Goal: Task Accomplishment & Management: Use online tool/utility

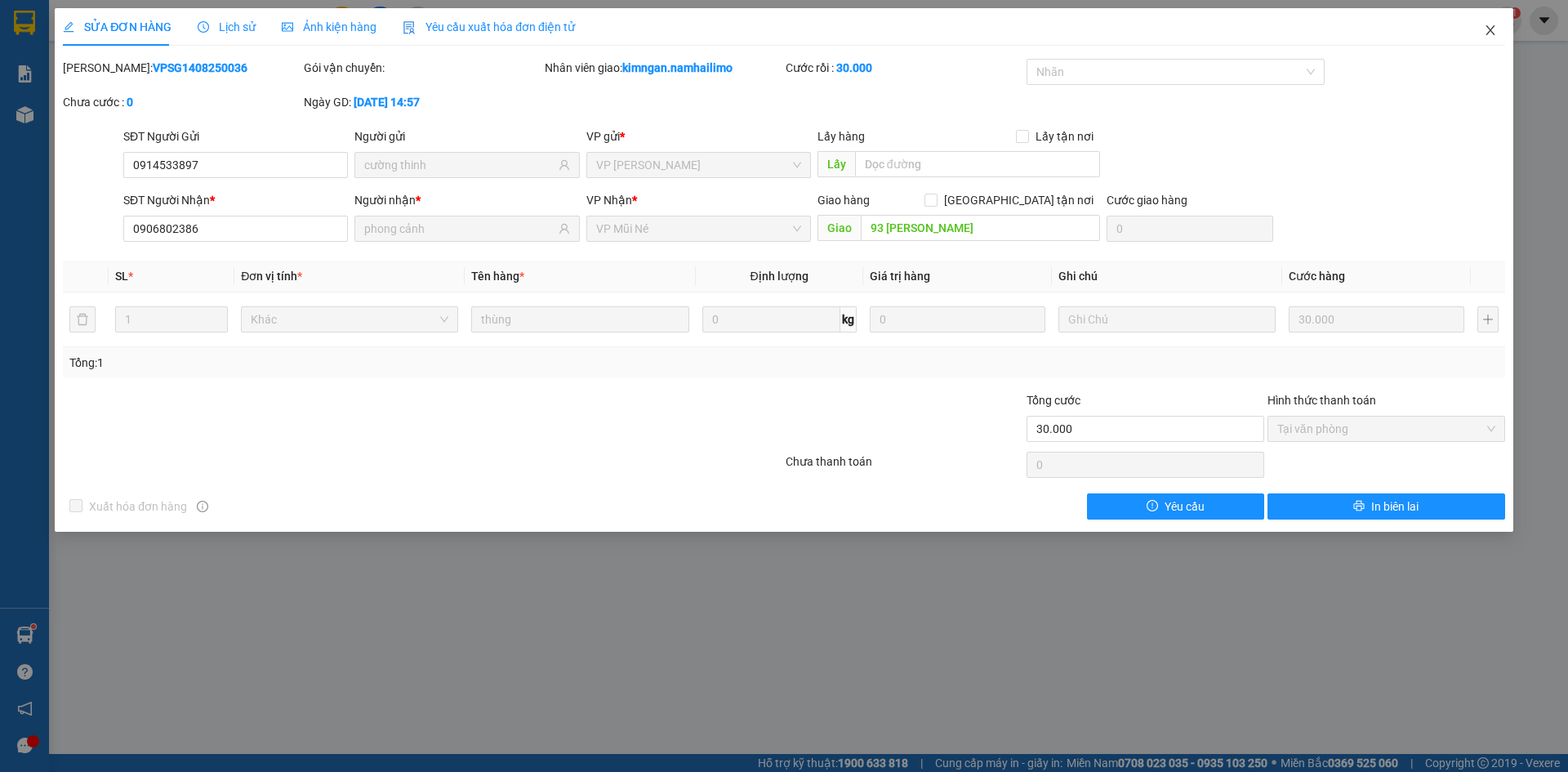
click at [1491, 34] on icon "close" at bounding box center [1490, 30] width 13 height 13
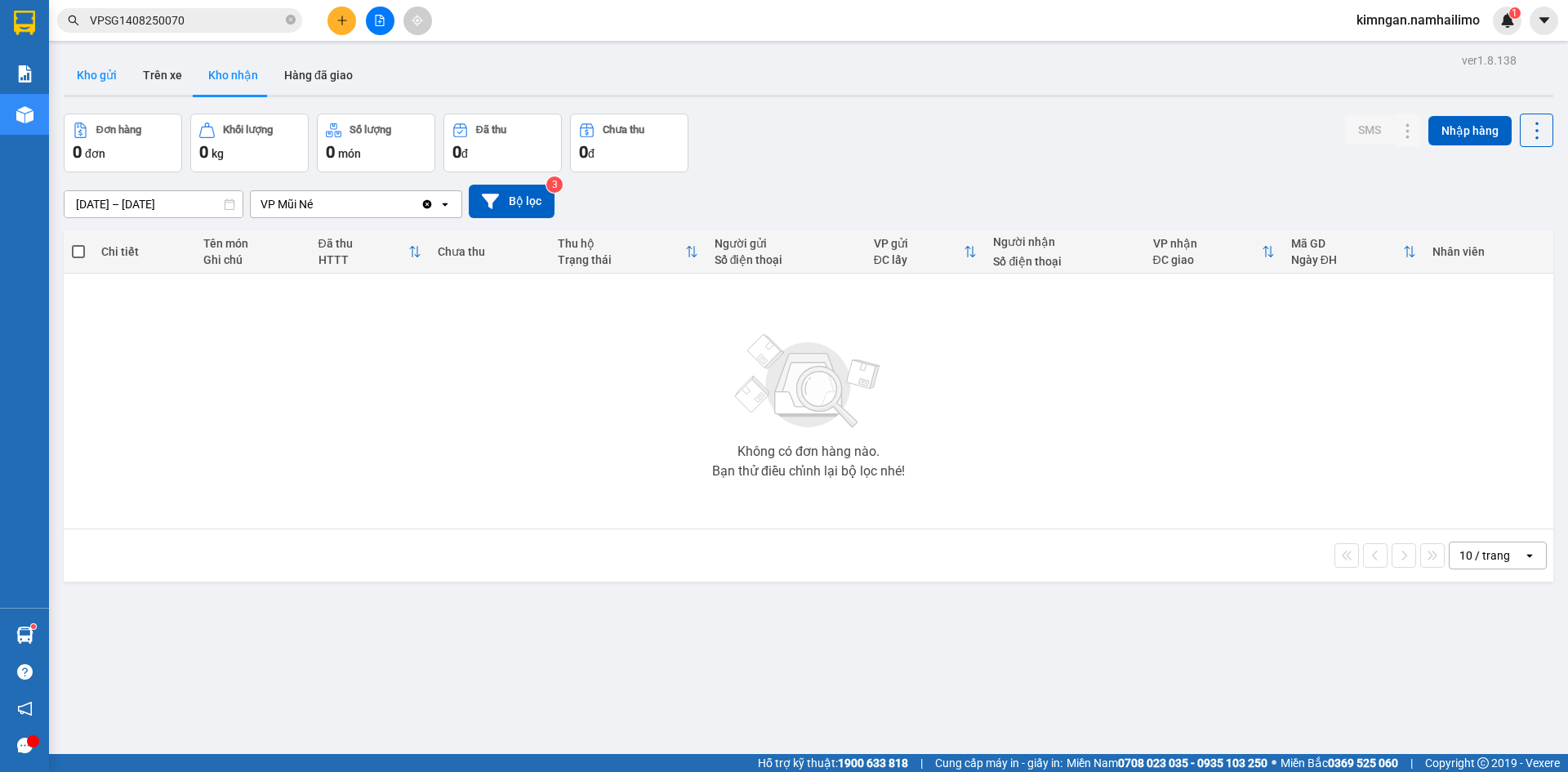
click at [91, 83] on button "Kho gửi" at bounding box center [97, 75] width 66 height 40
click at [164, 82] on button "Trên xe" at bounding box center [162, 75] width 65 height 40
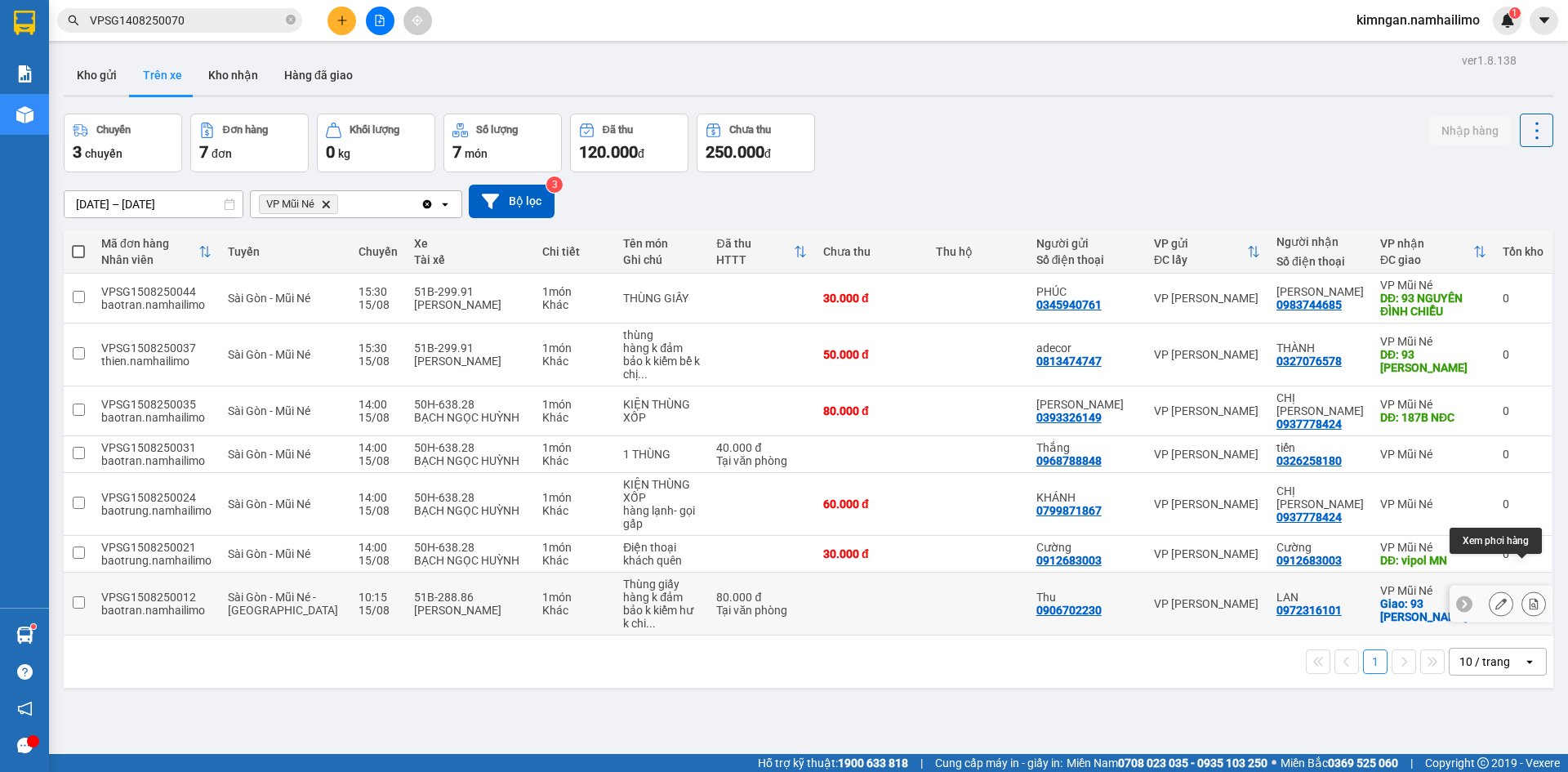
click at [1529, 598] on icon at bounding box center [1534, 603] width 9 height 11
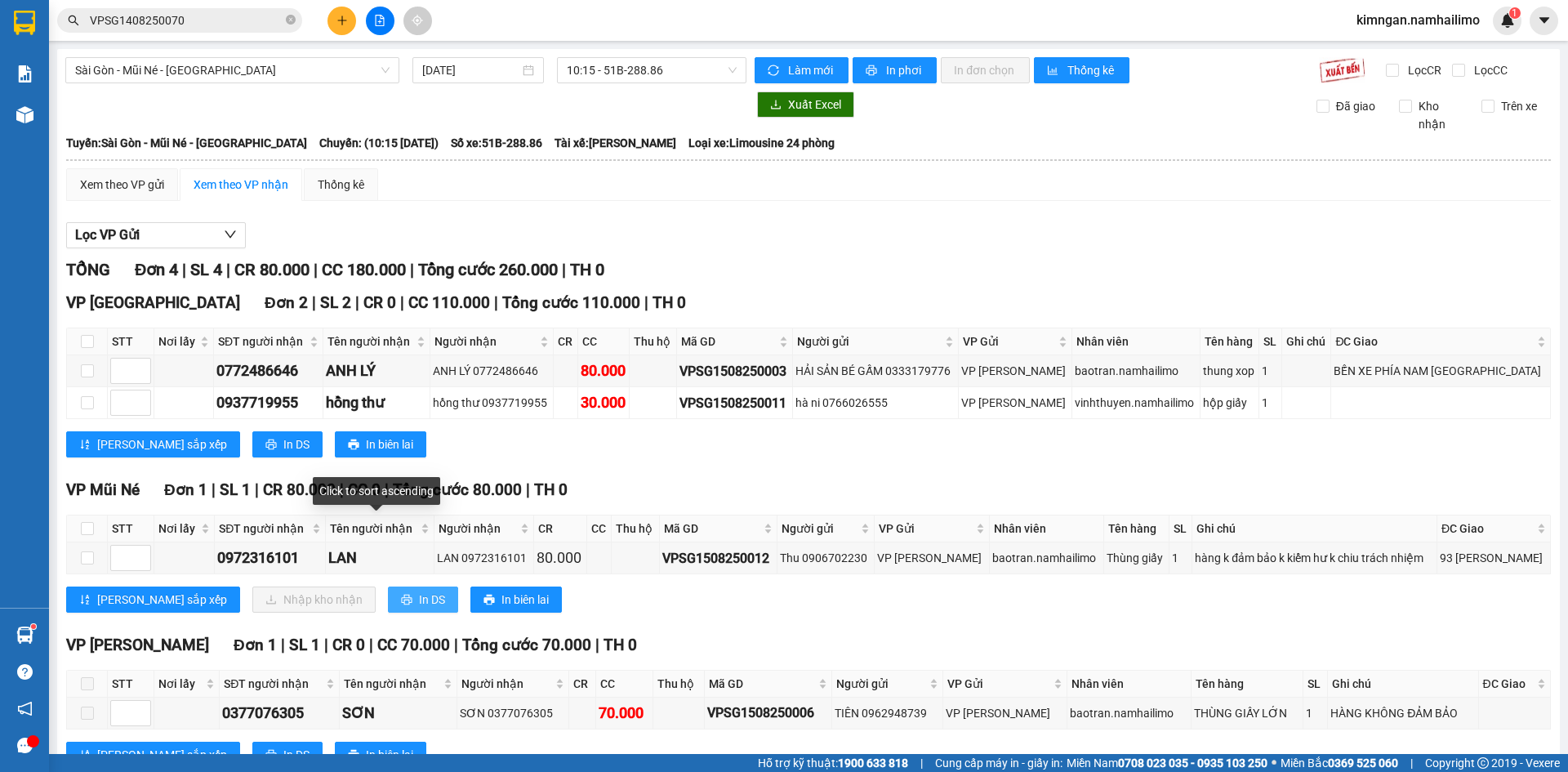
scroll to position [59, 0]
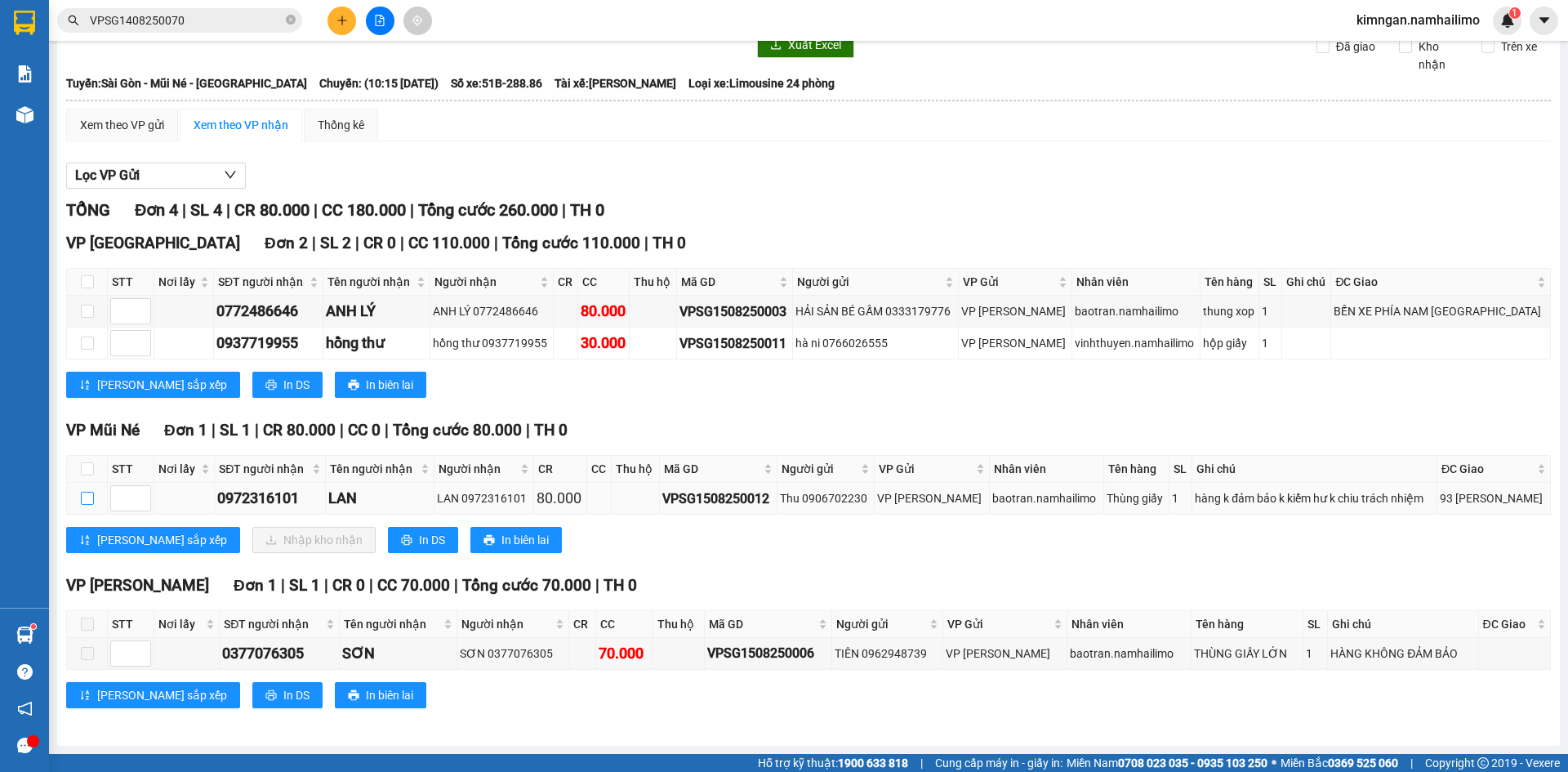
click at [83, 497] on input "checkbox" at bounding box center [88, 499] width 13 height 13
checkbox input "true"
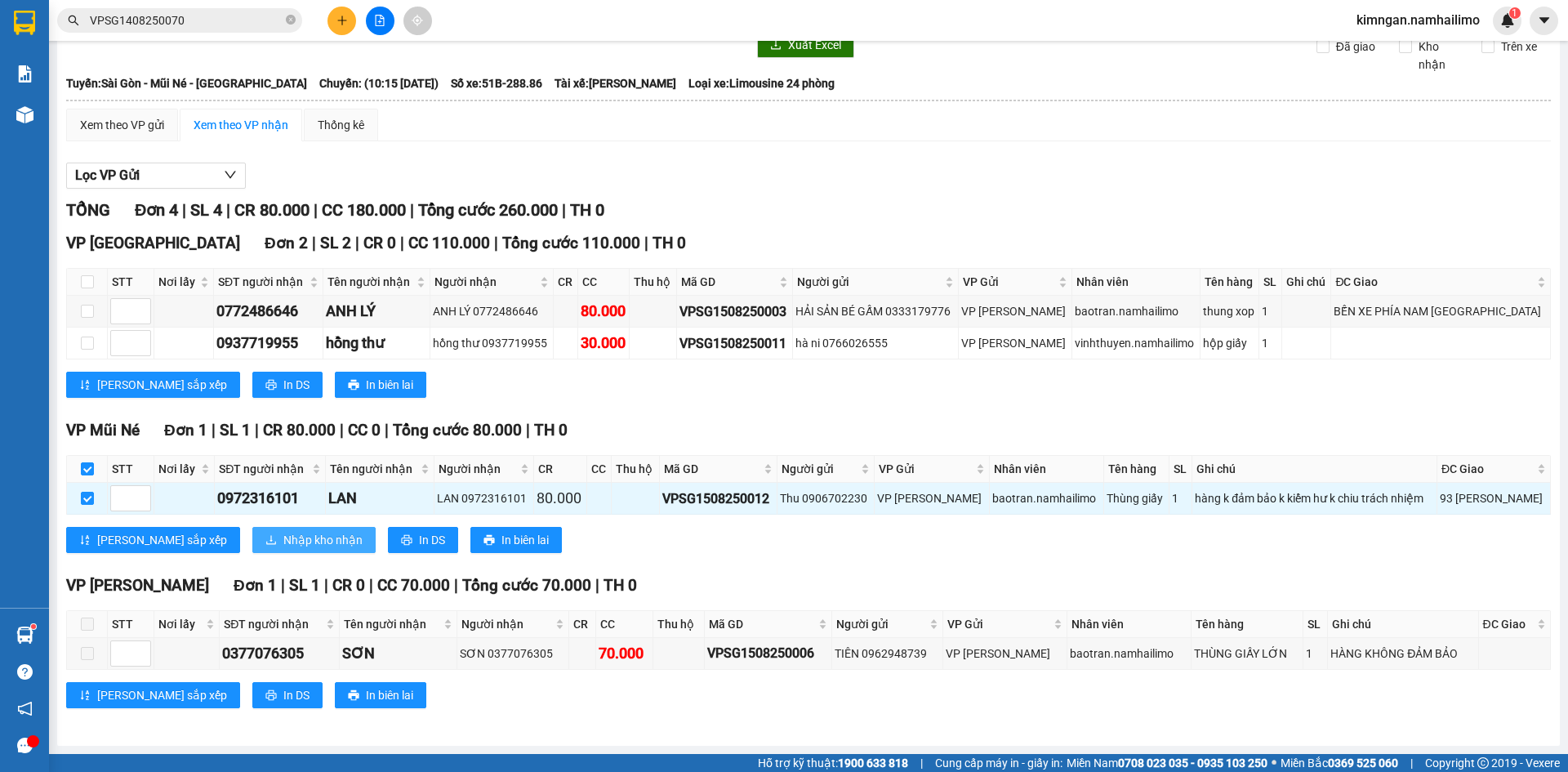
click at [266, 535] on icon "download" at bounding box center [271, 540] width 11 height 11
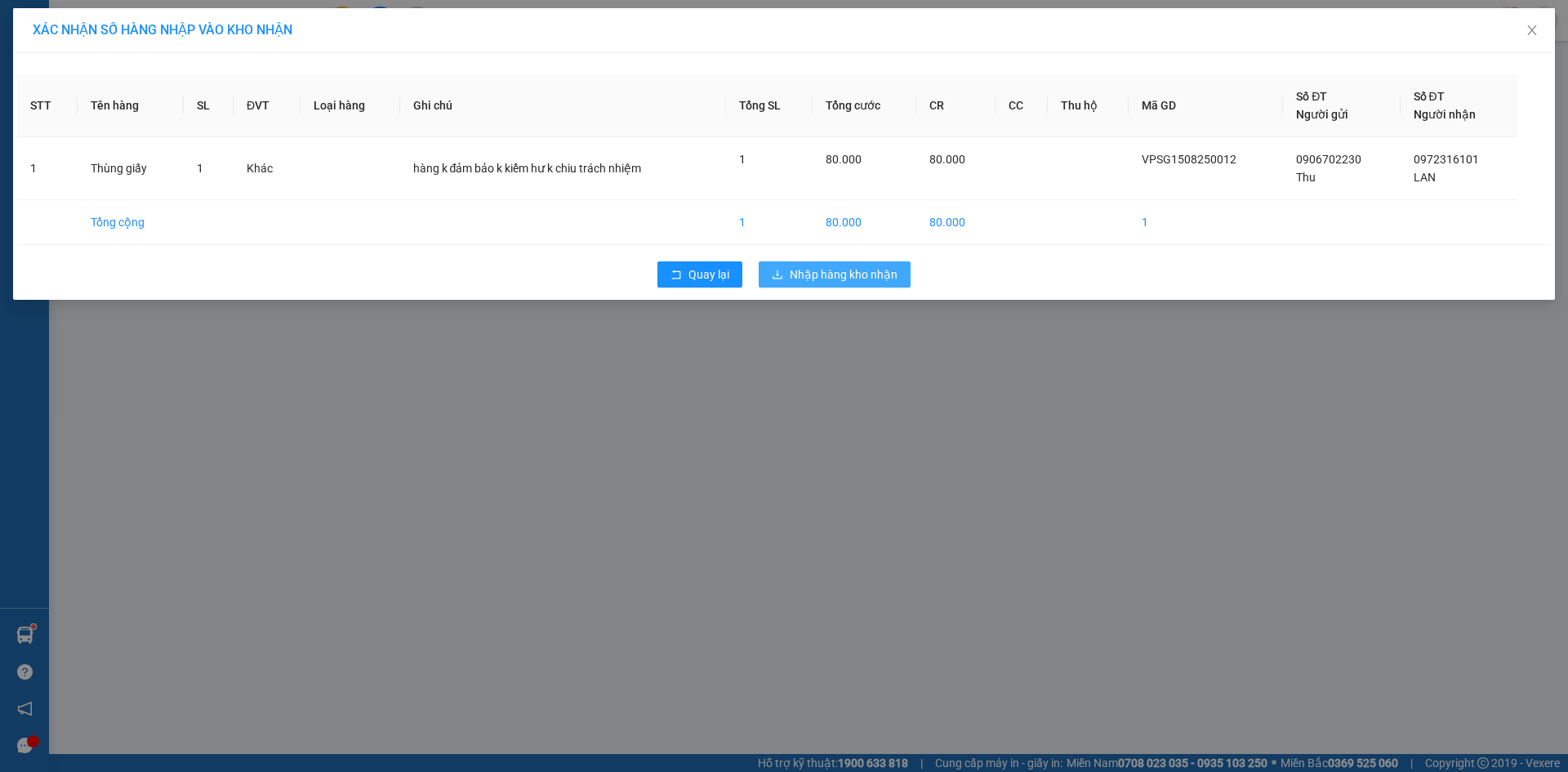
click at [866, 274] on span "Nhập hàng kho nhận" at bounding box center [843, 274] width 107 height 18
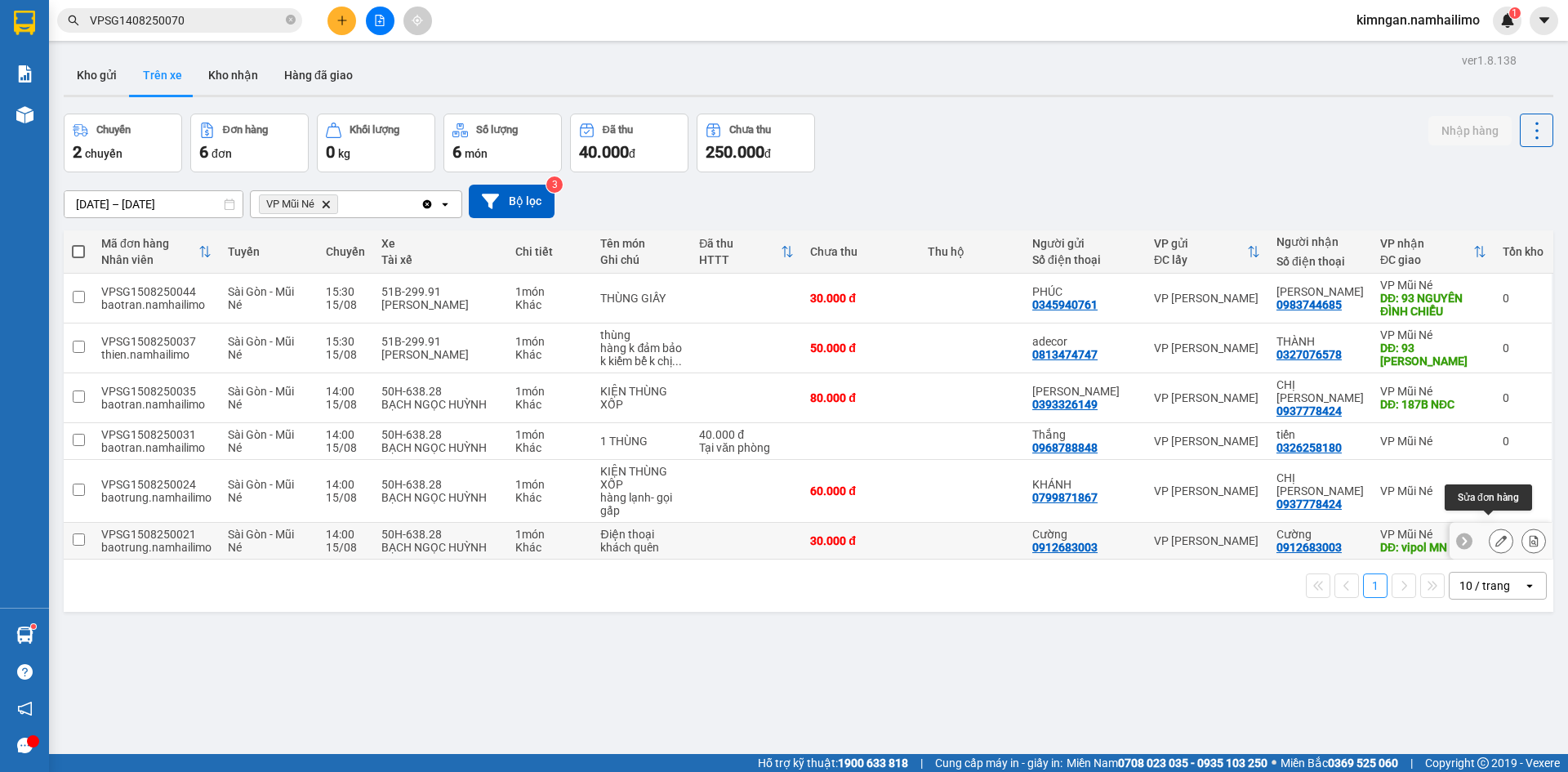
click at [1495, 535] on icon at bounding box center [1501, 541] width 11 height 11
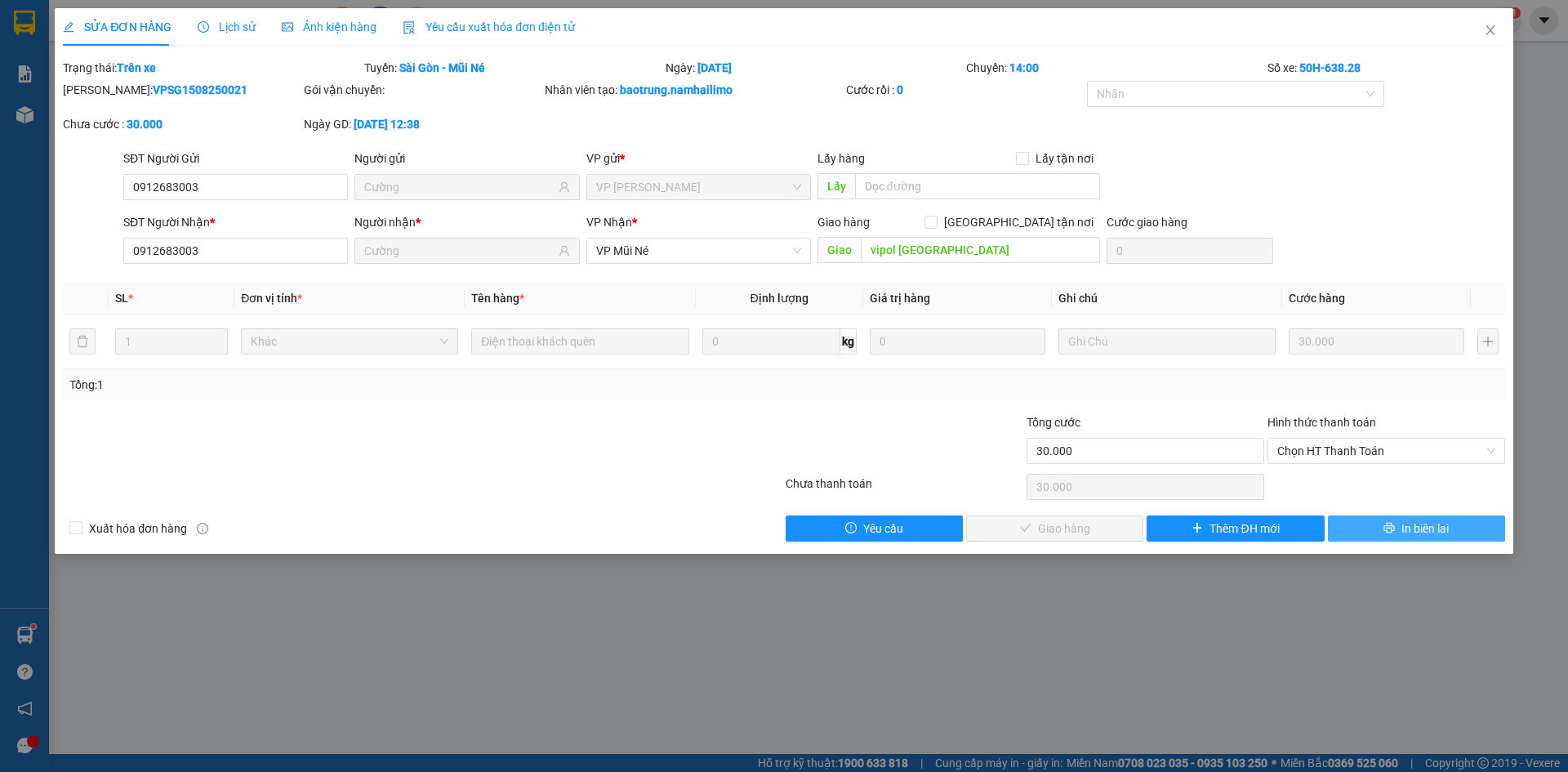
click at [1395, 536] on button "In biên lai" at bounding box center [1416, 529] width 177 height 26
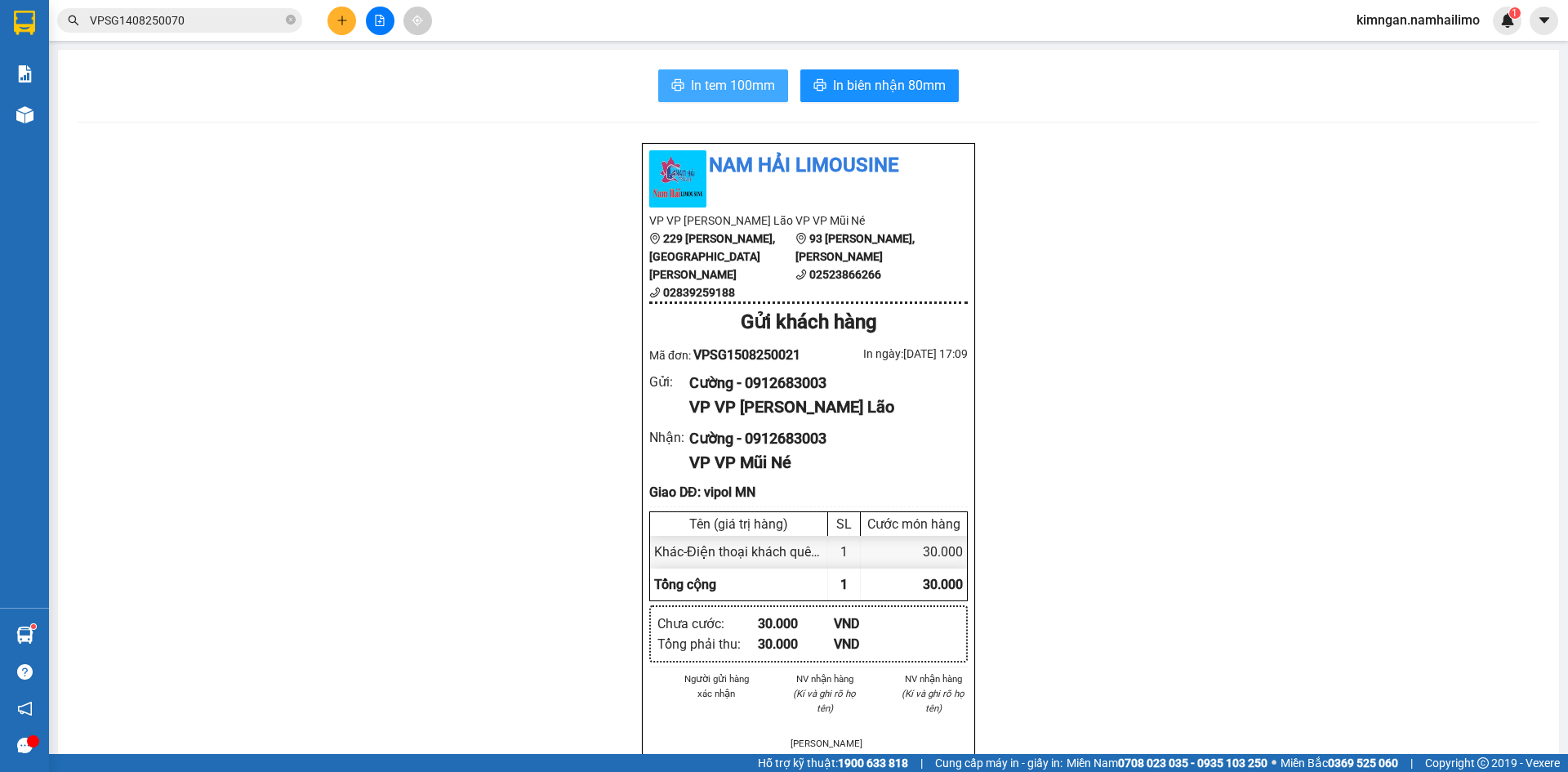
click at [711, 80] on span "In tem 100mm" at bounding box center [732, 86] width 84 height 21
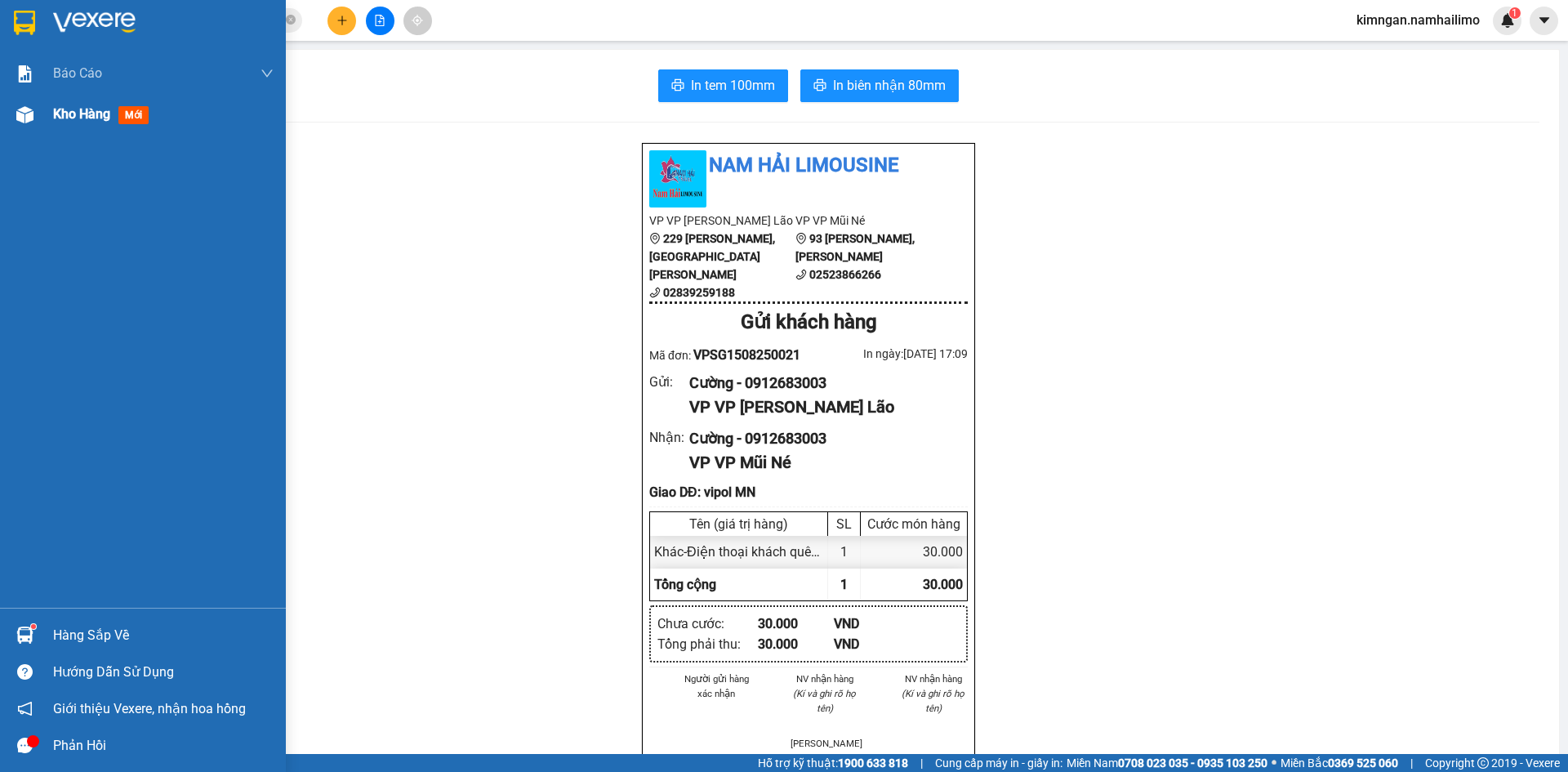
click at [59, 115] on span "Kho hàng" at bounding box center [81, 114] width 57 height 15
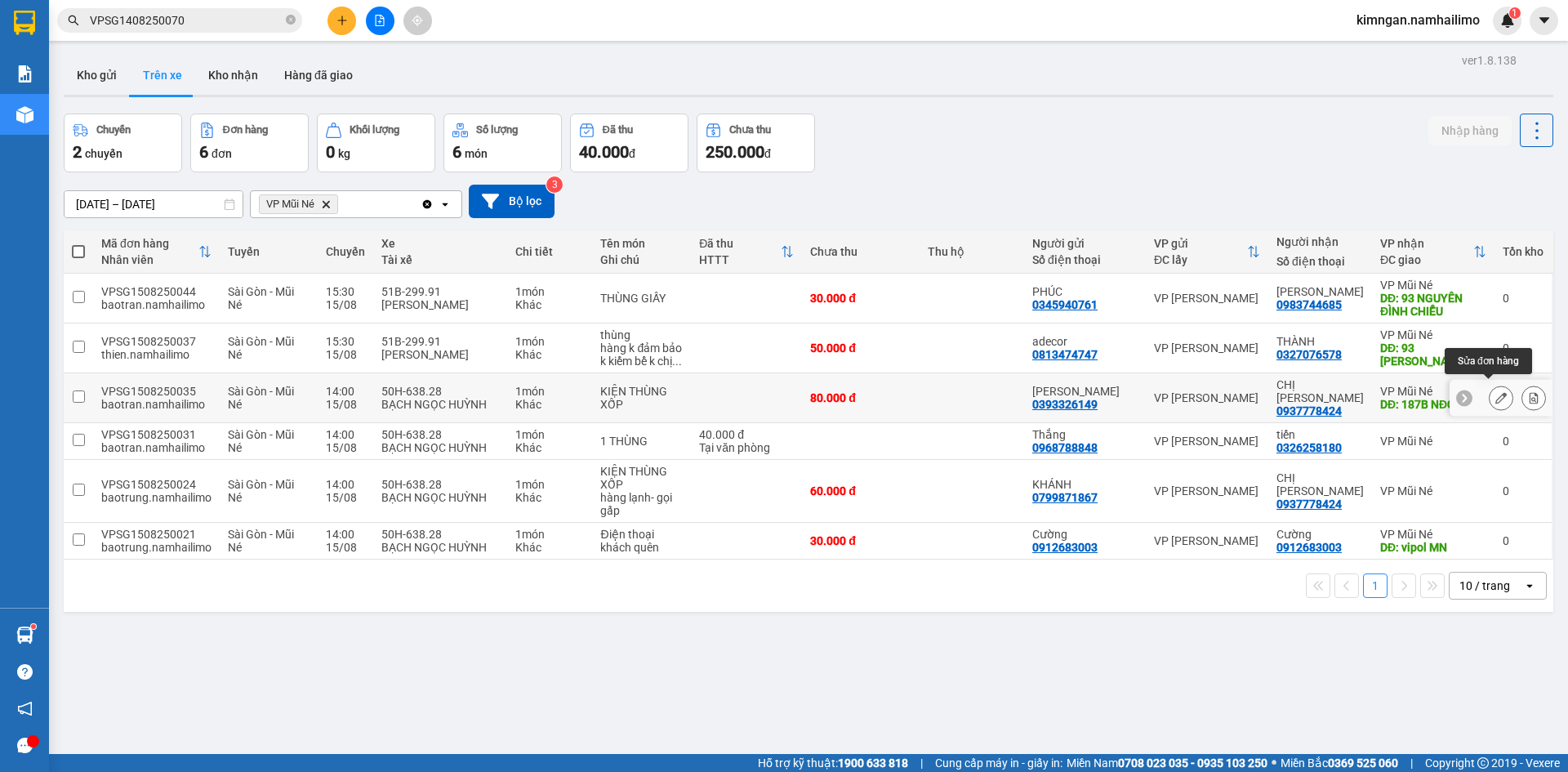
click at [1495, 392] on icon at bounding box center [1501, 398] width 11 height 11
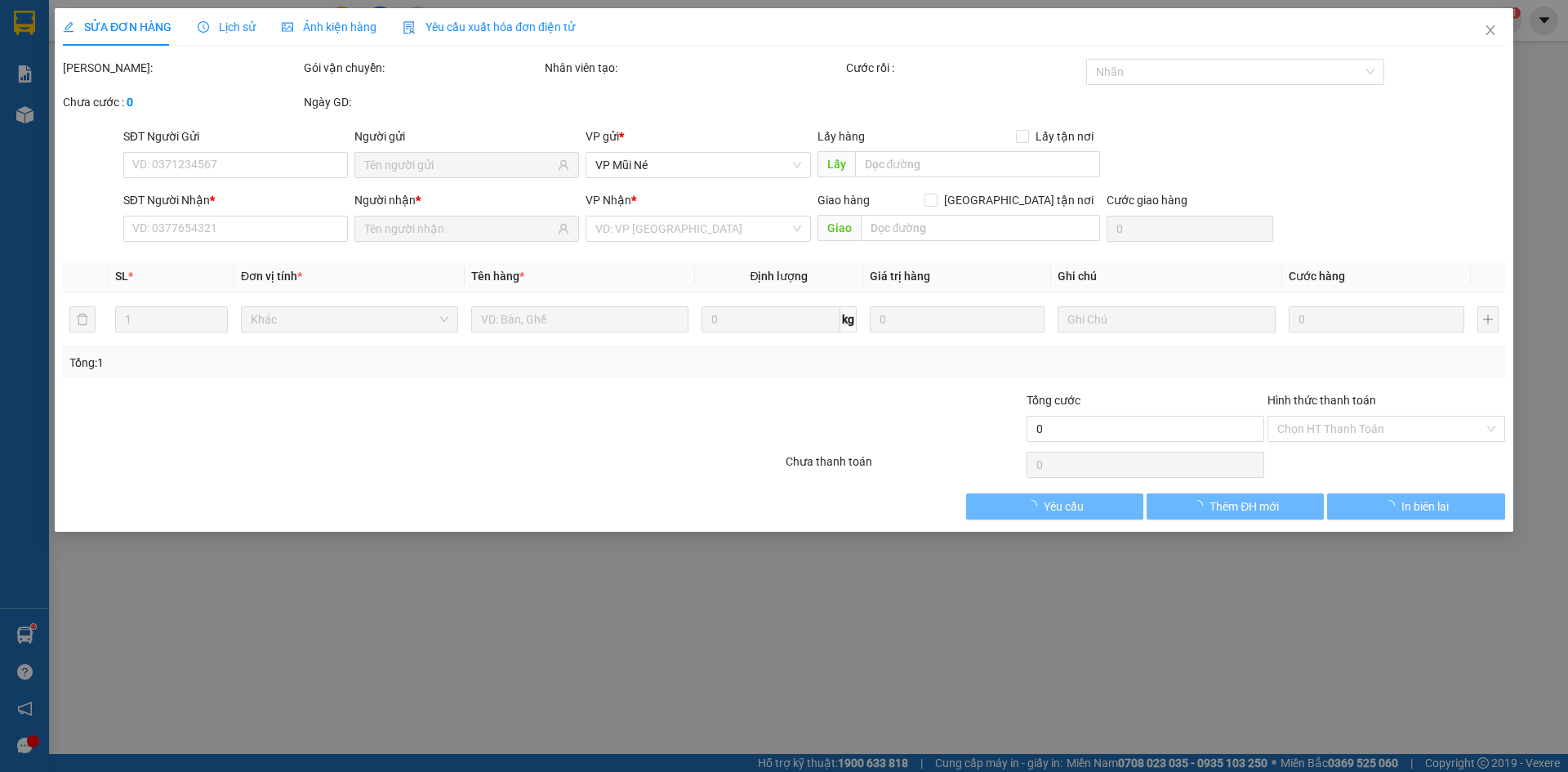
type input "0393326149"
type input "[PERSON_NAME]"
type input "0937778424"
type input "CHỊ [PERSON_NAME]"
type input "187B NĐC"
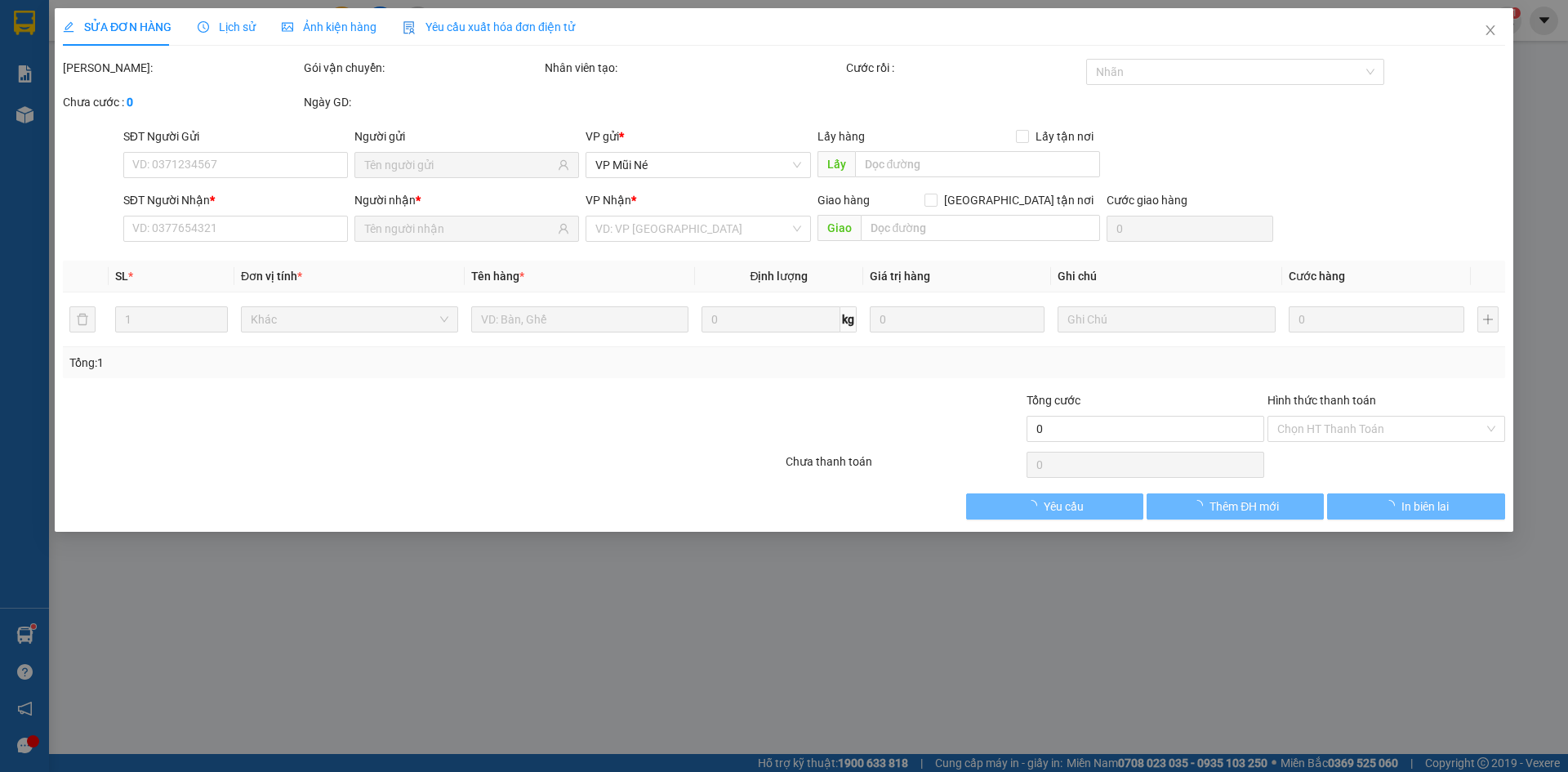
type input "80.000"
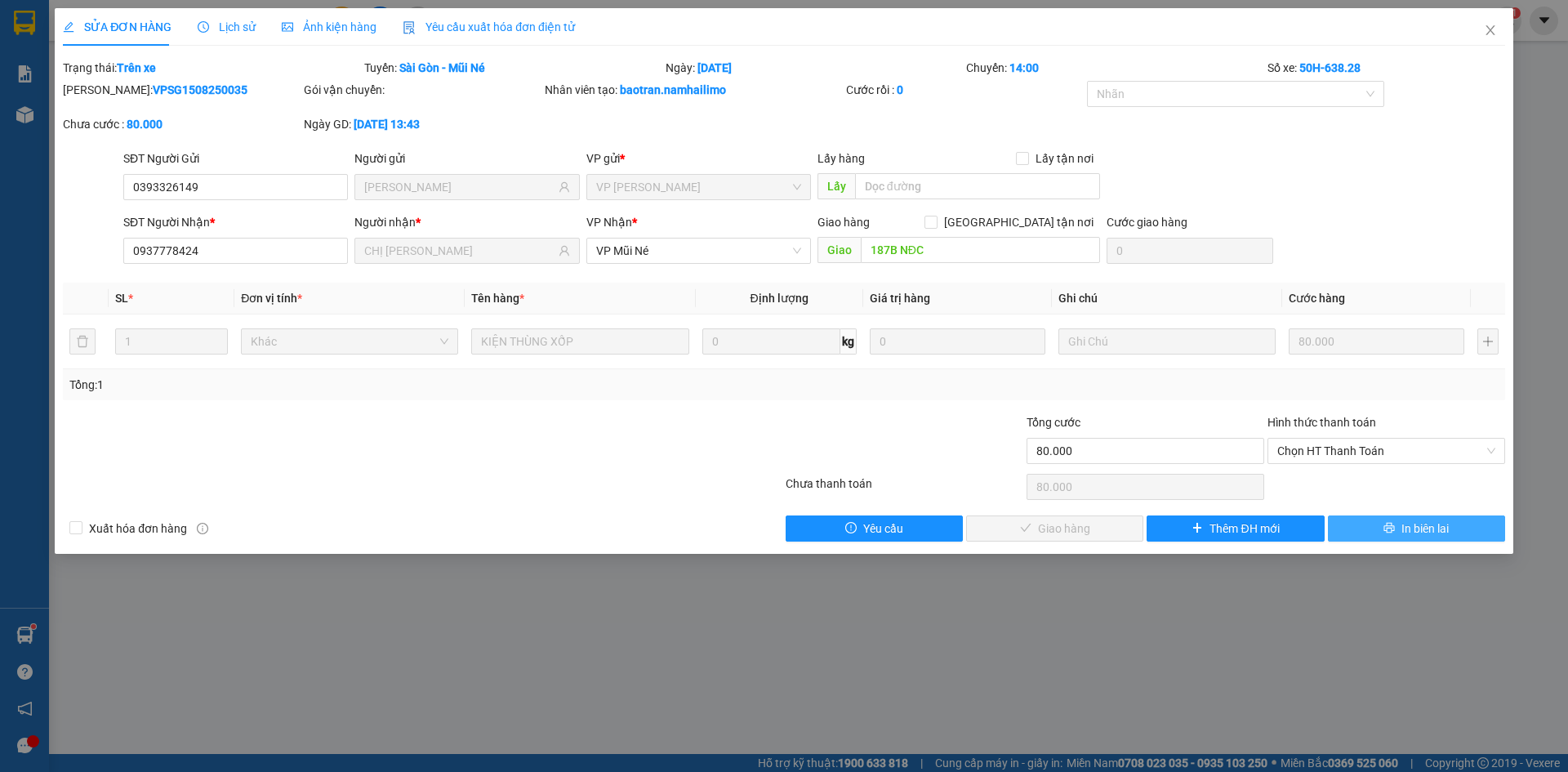
click at [1413, 528] on span "In biên lai" at bounding box center [1425, 528] width 47 height 18
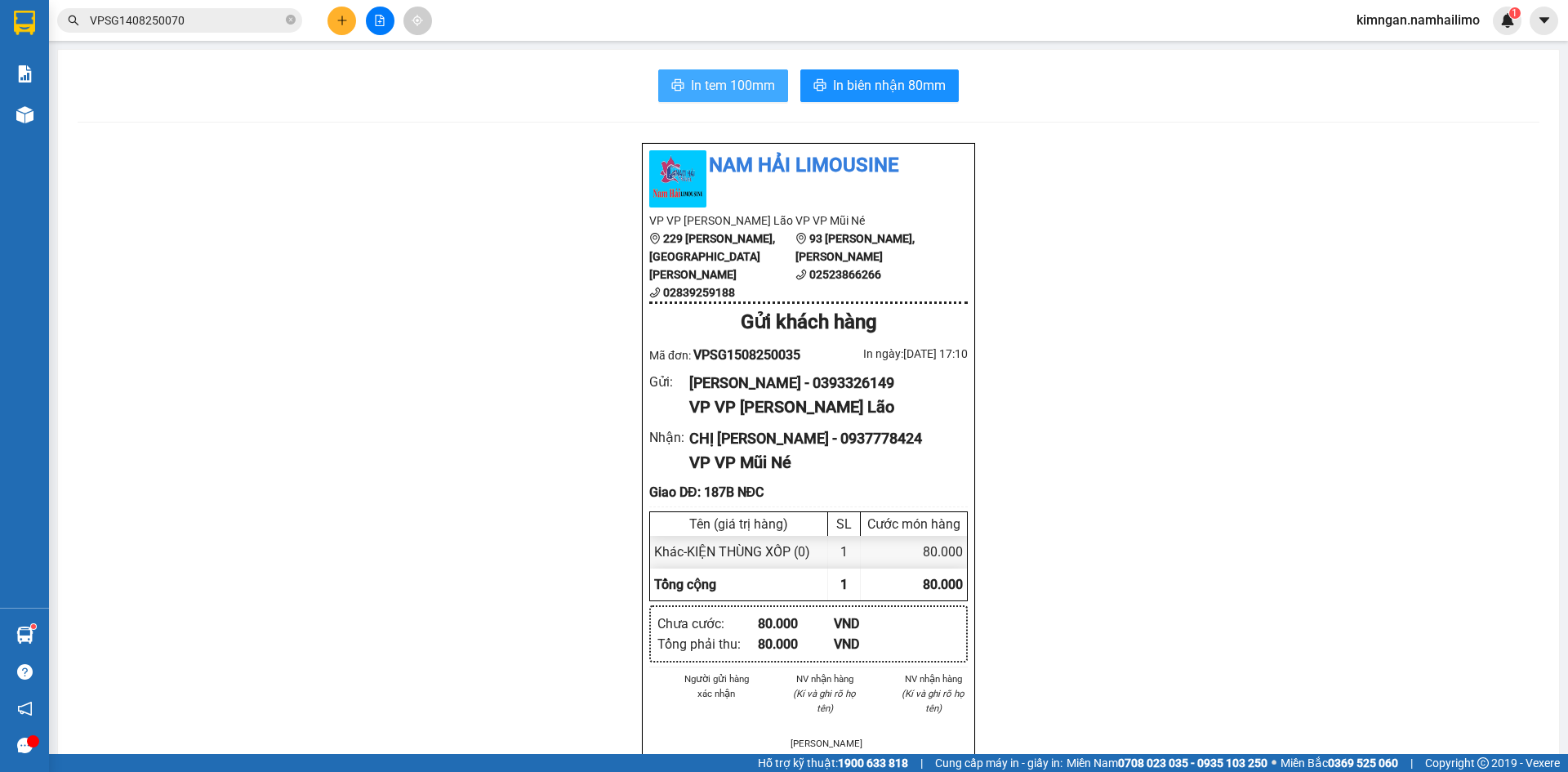
click at [710, 84] on span "In tem 100mm" at bounding box center [732, 86] width 84 height 21
click at [702, 72] on button "In tem 100mm" at bounding box center [723, 86] width 130 height 33
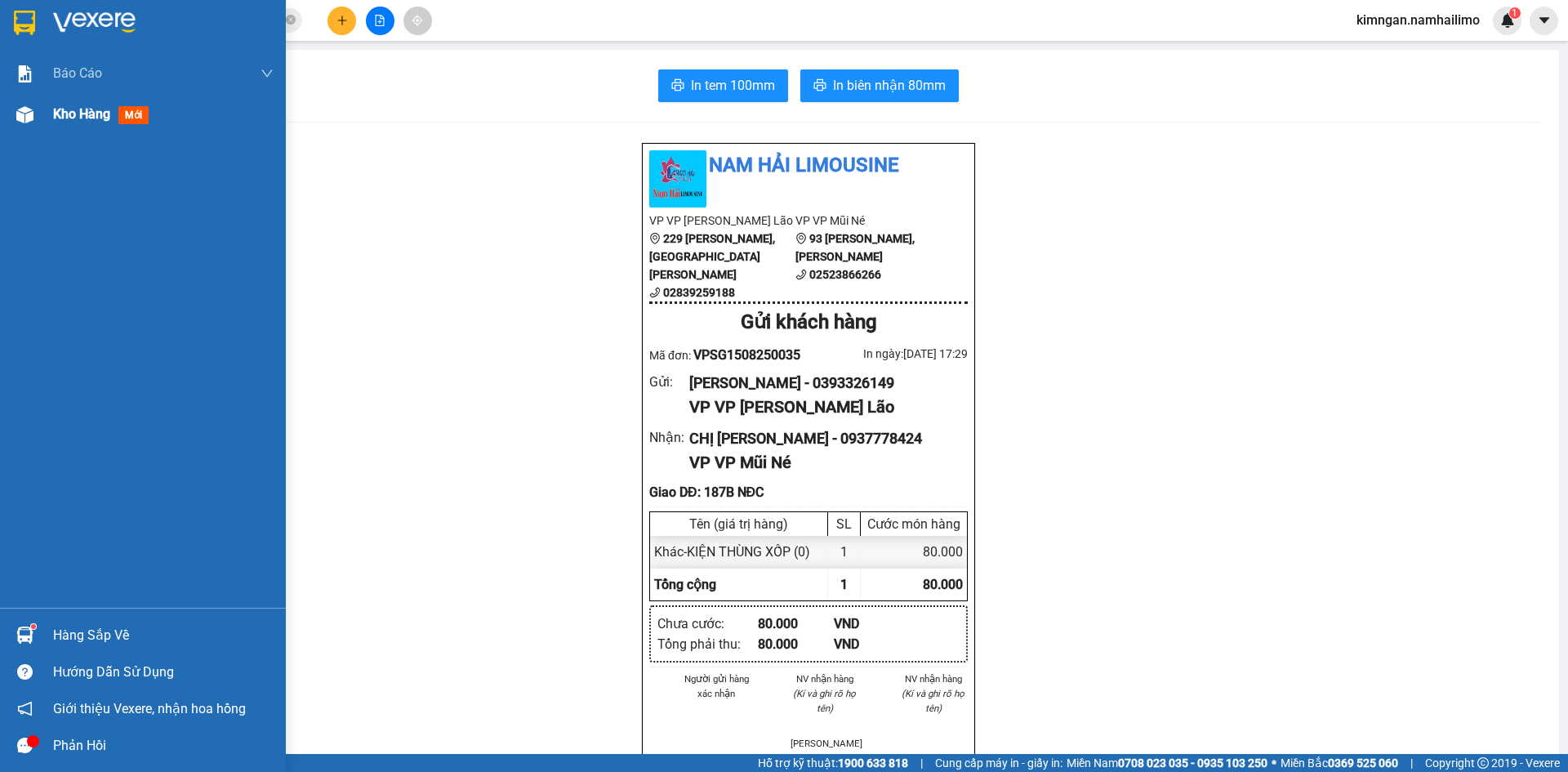
click at [103, 116] on span "Kho hàng" at bounding box center [81, 114] width 57 height 15
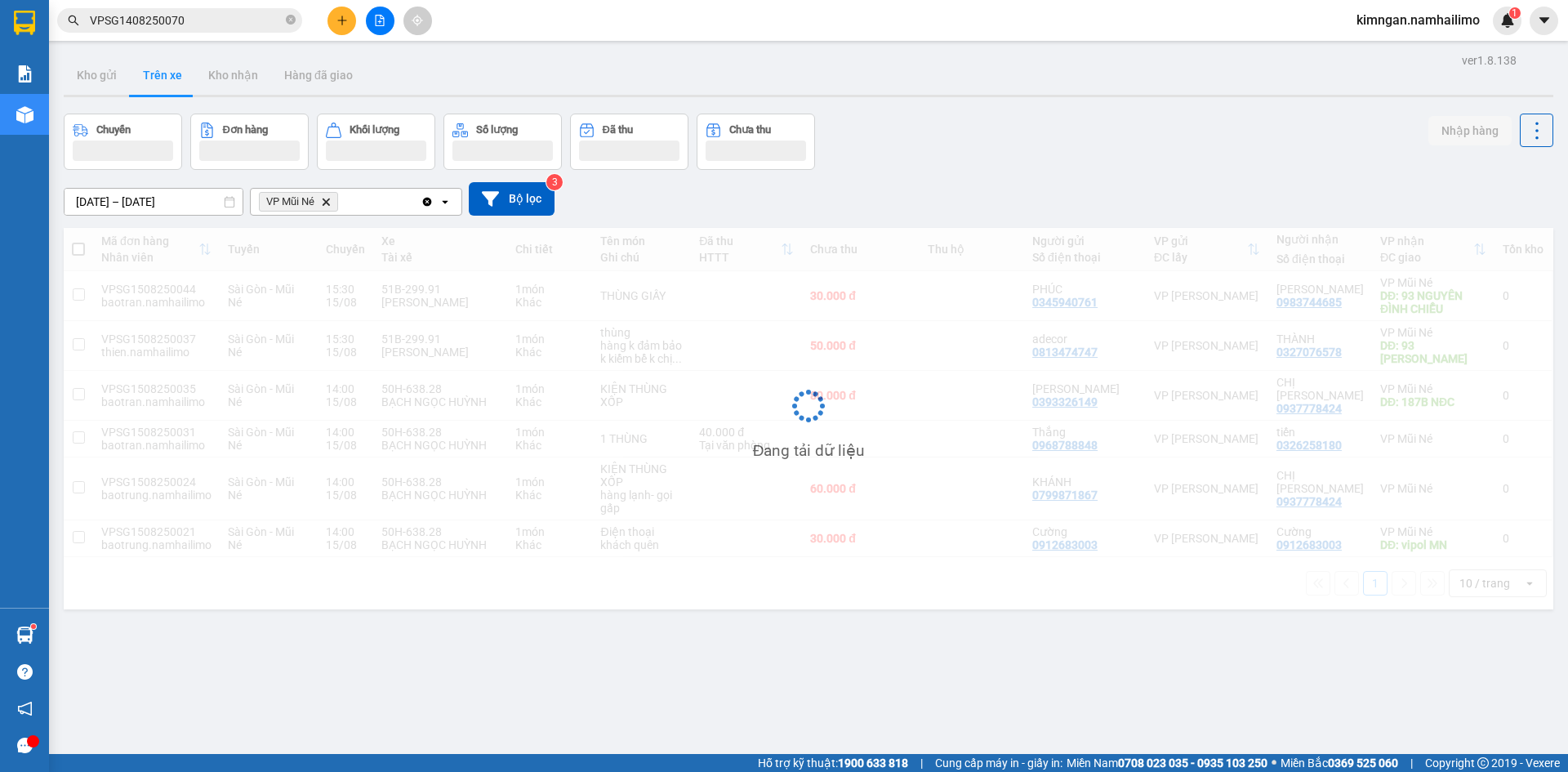
click at [203, 15] on input "VPSG1408250070" at bounding box center [186, 20] width 192 height 18
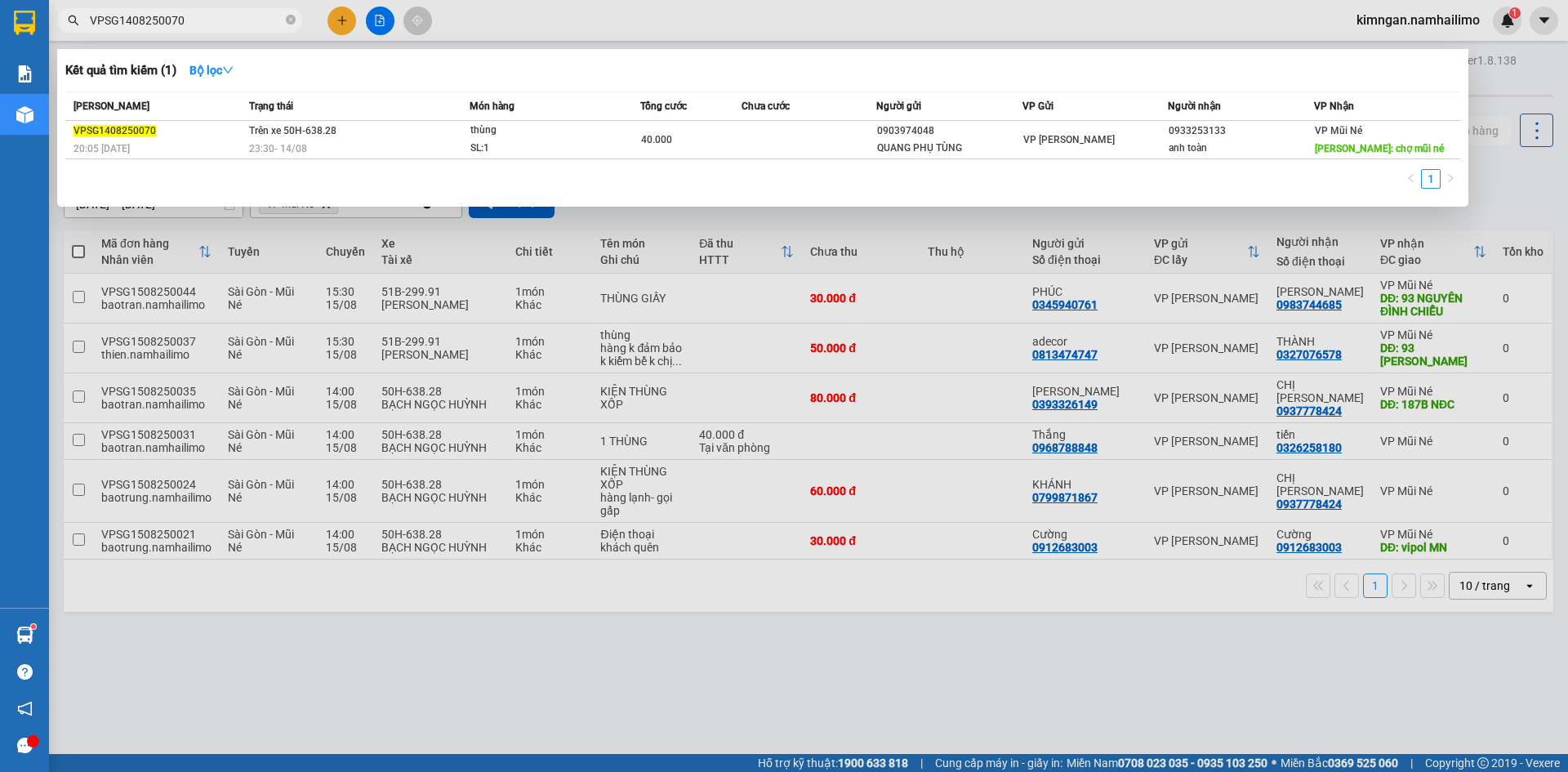
drag, startPoint x: 203, startPoint y: 15, endPoint x: 67, endPoint y: 34, distance: 137.3
click at [67, 34] on div "Kết quả tìm kiếm ( 1 ) Bộ lọc Mã ĐH Trạng thái Món hàng Tổng cước Chưa cước Ngư…" at bounding box center [159, 21] width 318 height 28
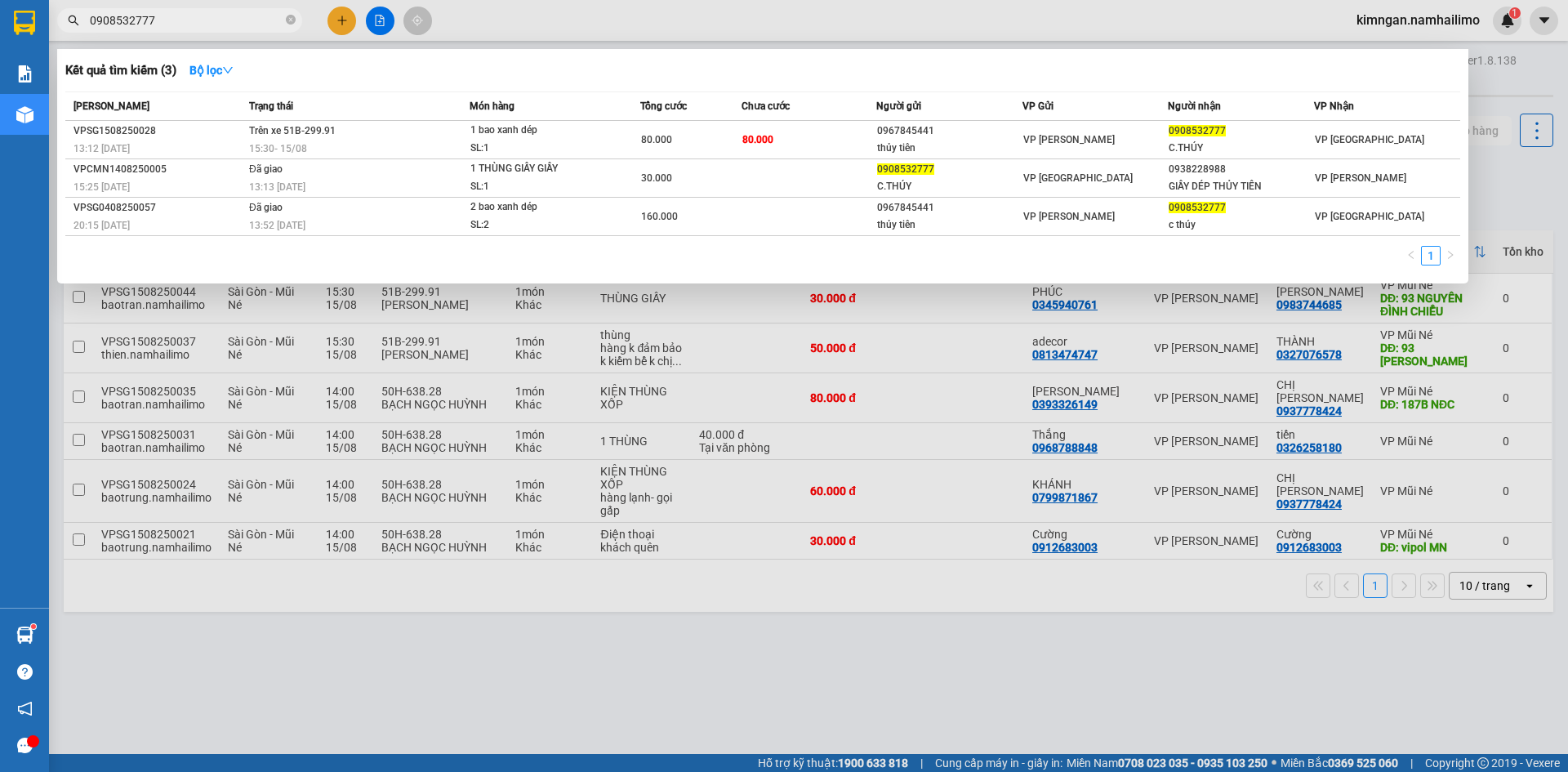
type input "0908532777"
